Goal: Task Accomplishment & Management: Manage account settings

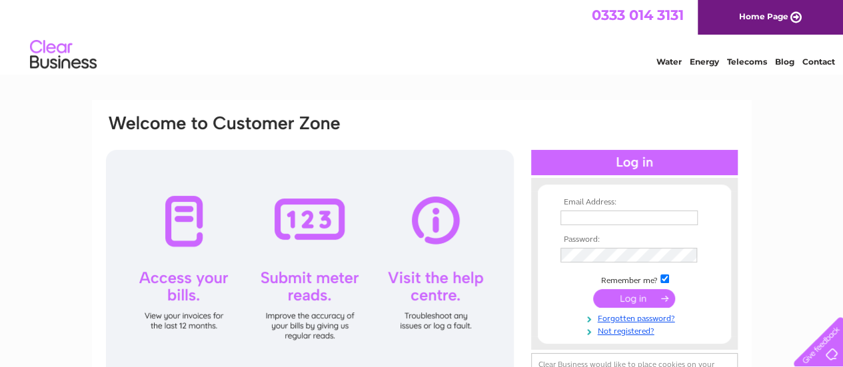
type input "[EMAIL_ADDRESS][DOMAIN_NAME]"
click at [625, 302] on input "submit" at bounding box center [634, 298] width 82 height 19
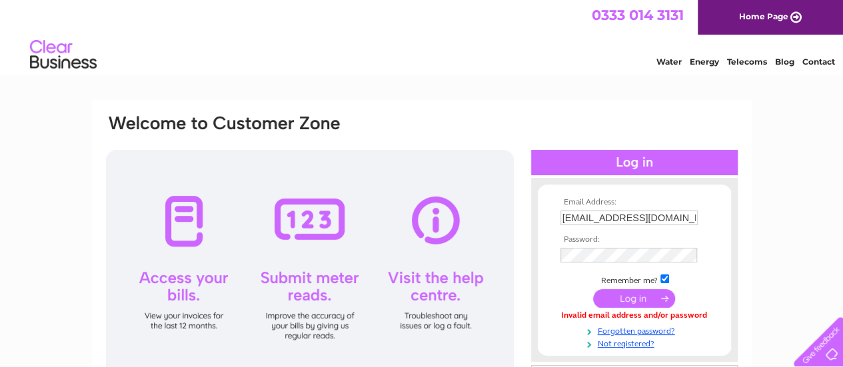
click at [620, 302] on input "submit" at bounding box center [634, 298] width 82 height 19
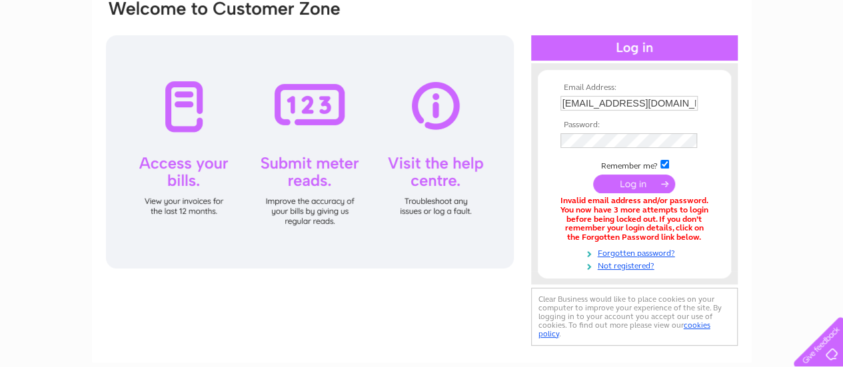
scroll to position [113, 0]
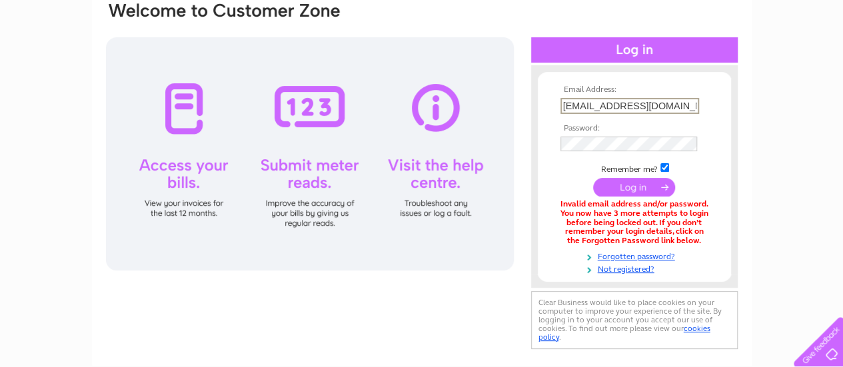
drag, startPoint x: 683, startPoint y: 101, endPoint x: 542, endPoint y: 125, distance: 142.7
click at [542, 125] on form "Email Address: marfan.shafiq@gmail.com Password:" at bounding box center [634, 179] width 193 height 189
click at [629, 191] on input "submit" at bounding box center [634, 186] width 82 height 19
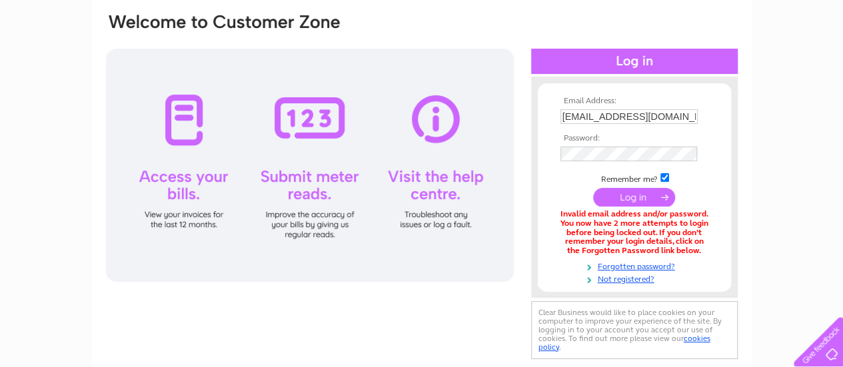
scroll to position [105, 0]
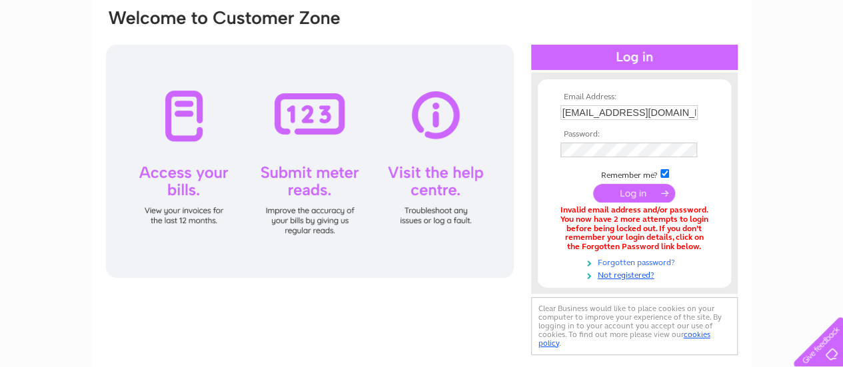
click at [646, 261] on link "Forgotten password?" at bounding box center [635, 261] width 151 height 13
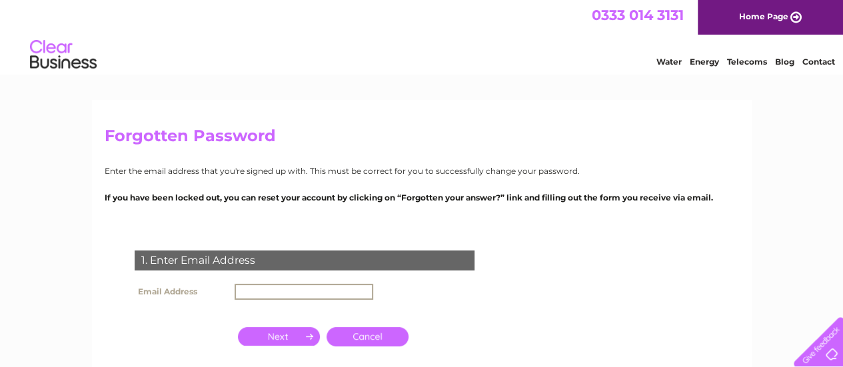
drag, startPoint x: 282, startPoint y: 280, endPoint x: 277, endPoint y: 299, distance: 20.0
click at [277, 299] on td at bounding box center [303, 291] width 145 height 23
click at [277, 299] on input "text" at bounding box center [304, 292] width 139 height 16
type input "[EMAIL_ADDRESS][DOMAIN_NAME]"
click at [284, 346] on td at bounding box center [279, 335] width 89 height 26
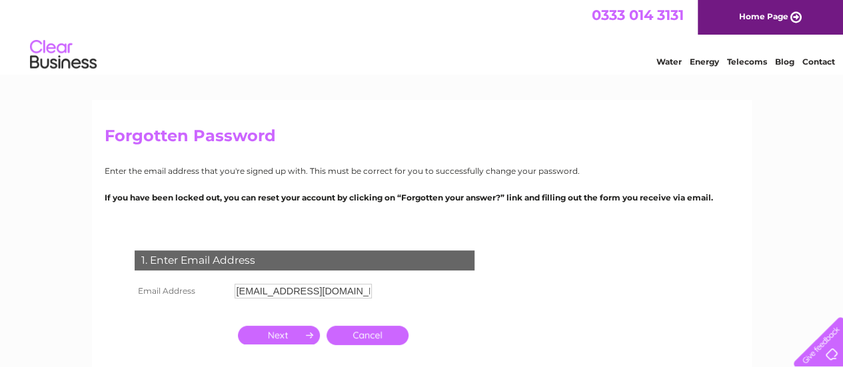
click at [284, 339] on input "button" at bounding box center [279, 335] width 82 height 19
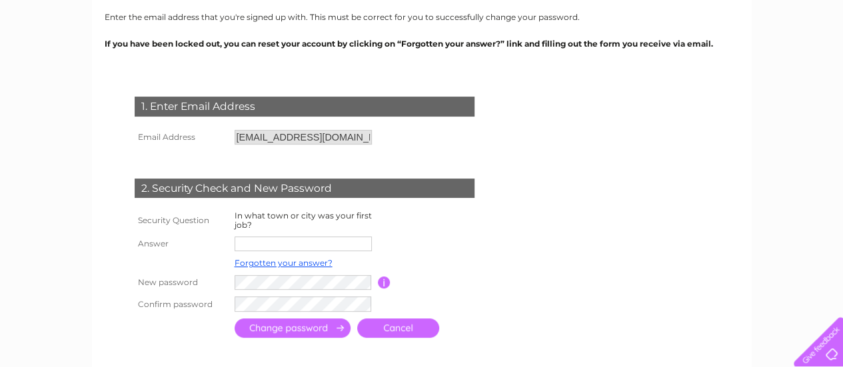
scroll to position [163, 0]
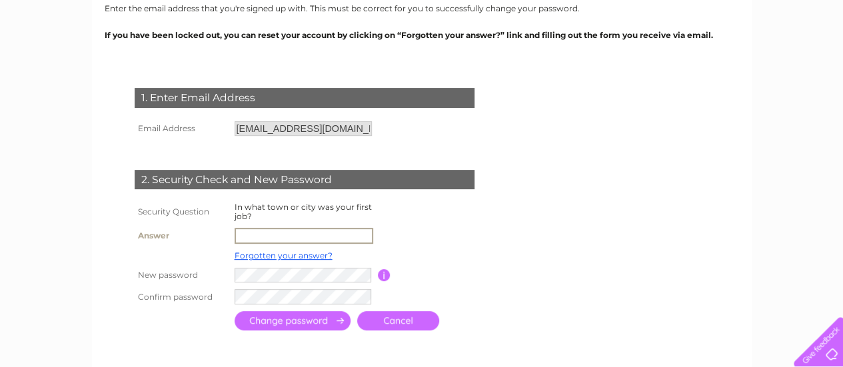
click at [319, 235] on input "text" at bounding box center [304, 236] width 139 height 16
type input "Edinburgh"
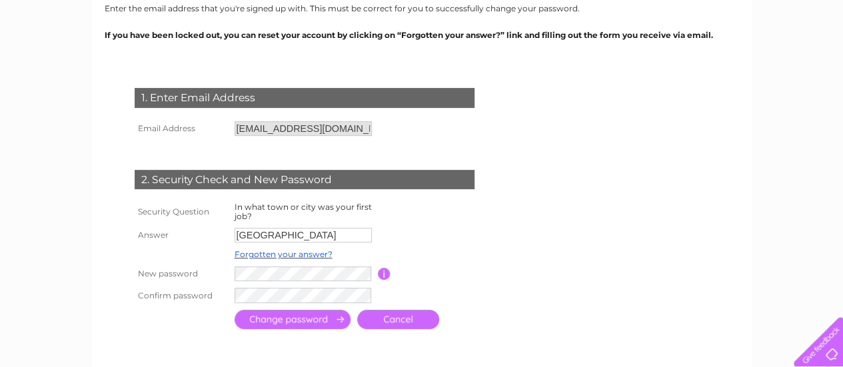
click at [300, 326] on input "submit" at bounding box center [293, 319] width 116 height 19
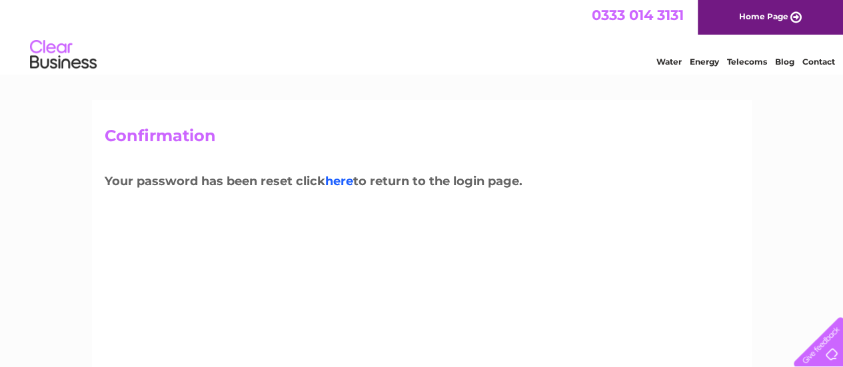
click at [337, 179] on link "here" at bounding box center [339, 181] width 28 height 15
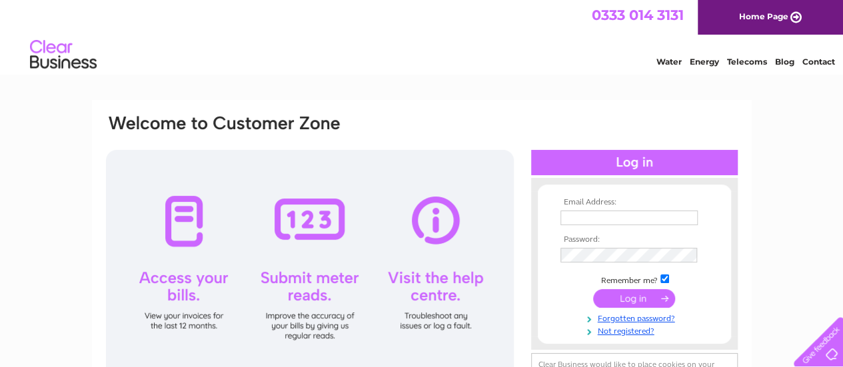
type input "[EMAIL_ADDRESS][DOMAIN_NAME]"
click at [628, 295] on input "submit" at bounding box center [634, 298] width 82 height 19
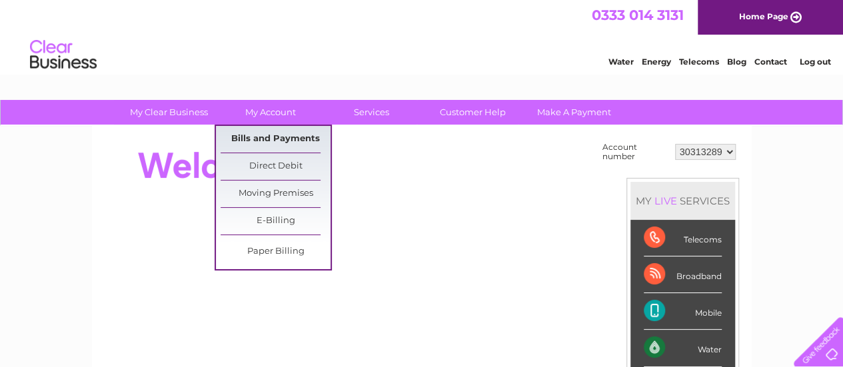
click at [261, 131] on link "Bills and Payments" at bounding box center [276, 139] width 110 height 27
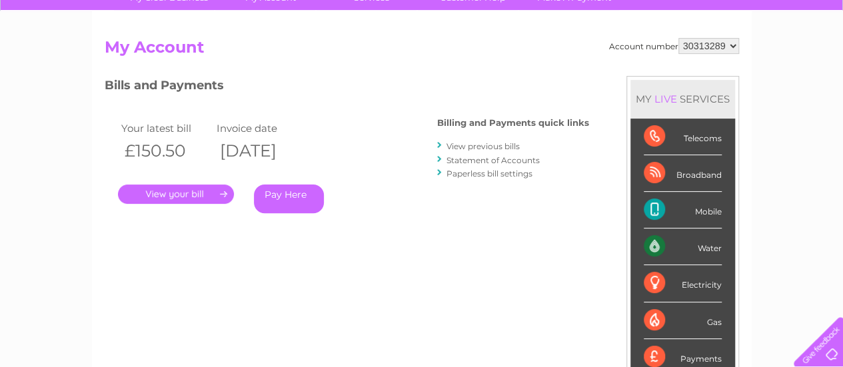
scroll to position [111, 0]
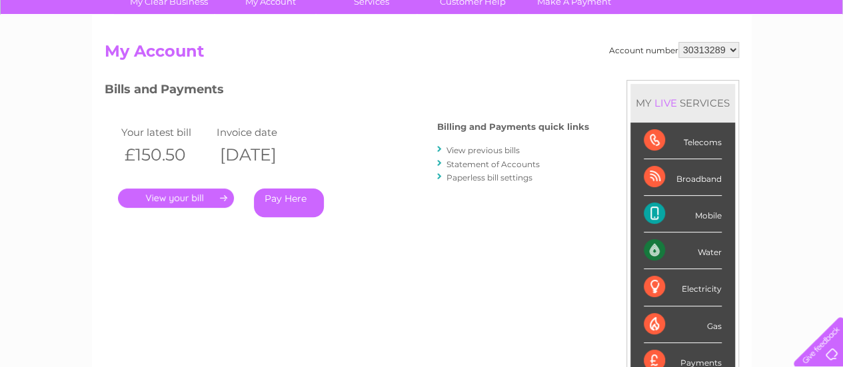
click at [490, 153] on link "View previous bills" at bounding box center [482, 150] width 73 height 10
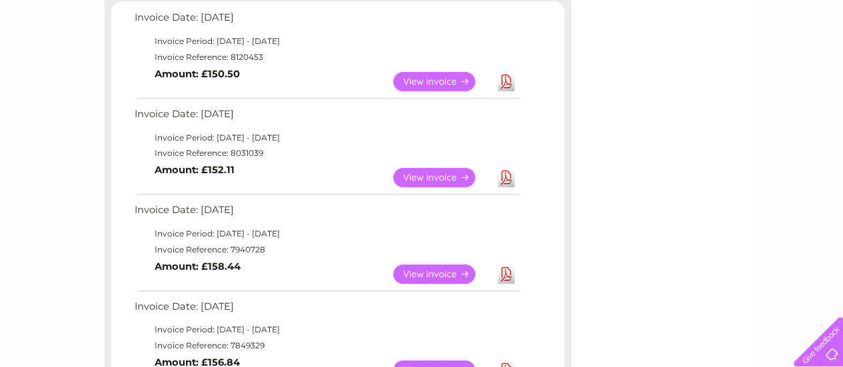
scroll to position [239, 0]
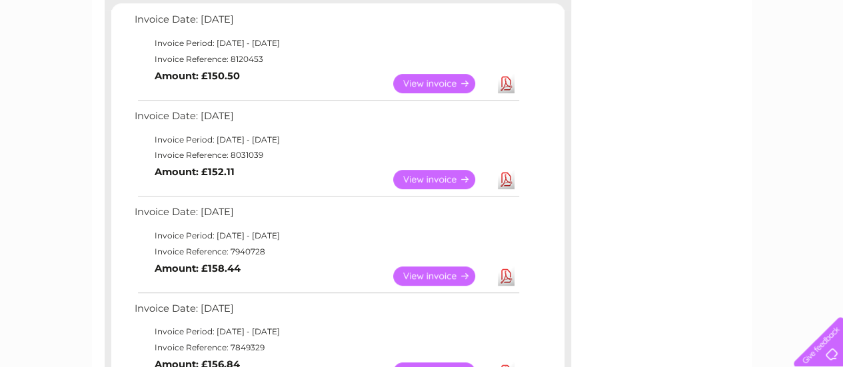
click at [501, 179] on link "Download" at bounding box center [506, 179] width 17 height 19
